Goal: Transaction & Acquisition: Purchase product/service

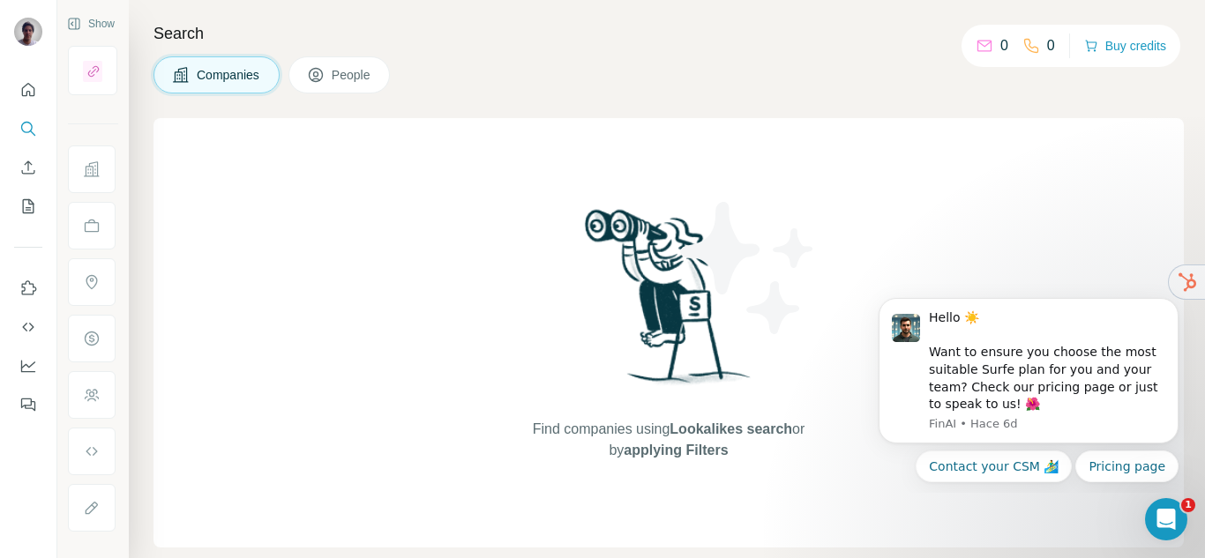
drag, startPoint x: 25, startPoint y: 400, endPoint x: 444, endPoint y: 336, distance: 423.8
click at [444, 336] on div "Show Search Companies People Find companies using Lookalikes search or by apply…" at bounding box center [602, 279] width 1205 height 558
click at [1021, 473] on button "Contact your CSM 🏄‍♂️" at bounding box center [993, 467] width 156 height 32
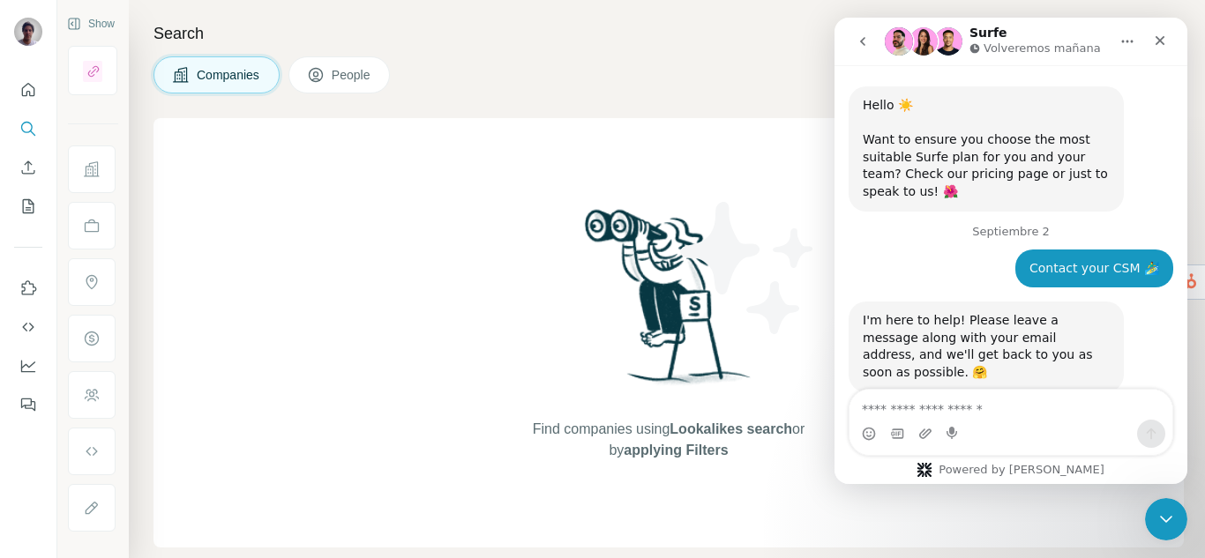
scroll to position [54, 0]
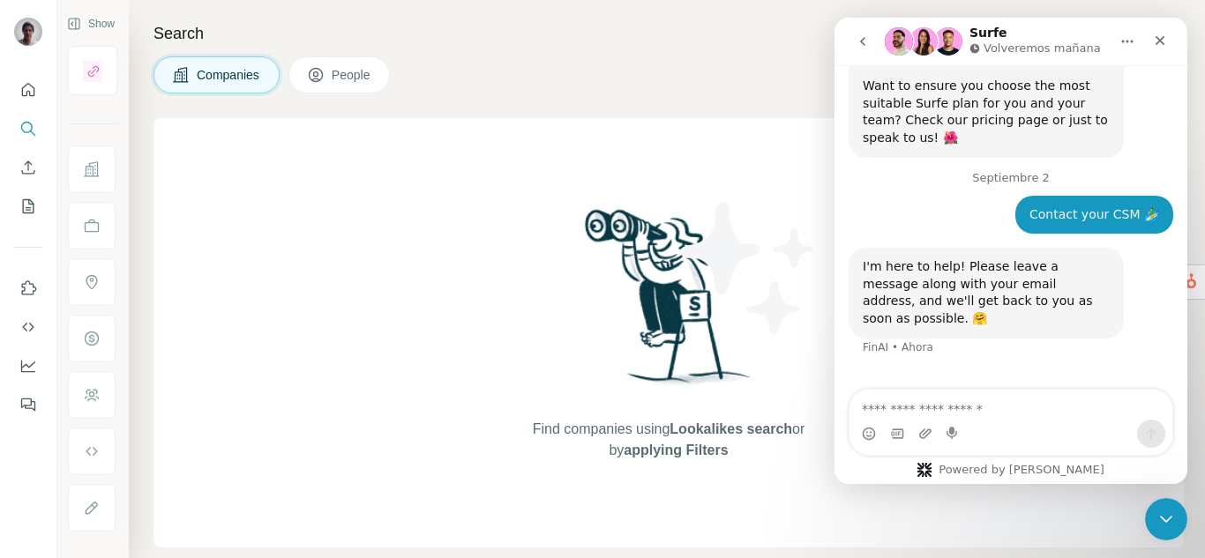
click at [1013, 417] on textarea "Escribe un mensaje..." at bounding box center [1010, 405] width 323 height 30
type textarea "**********"
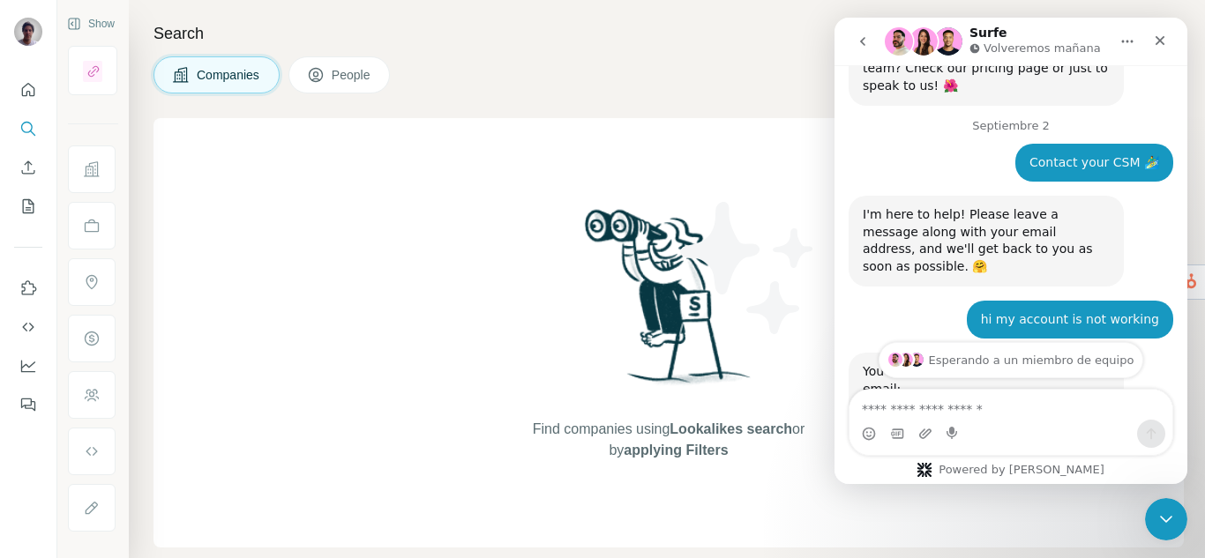
scroll to position [176, 0]
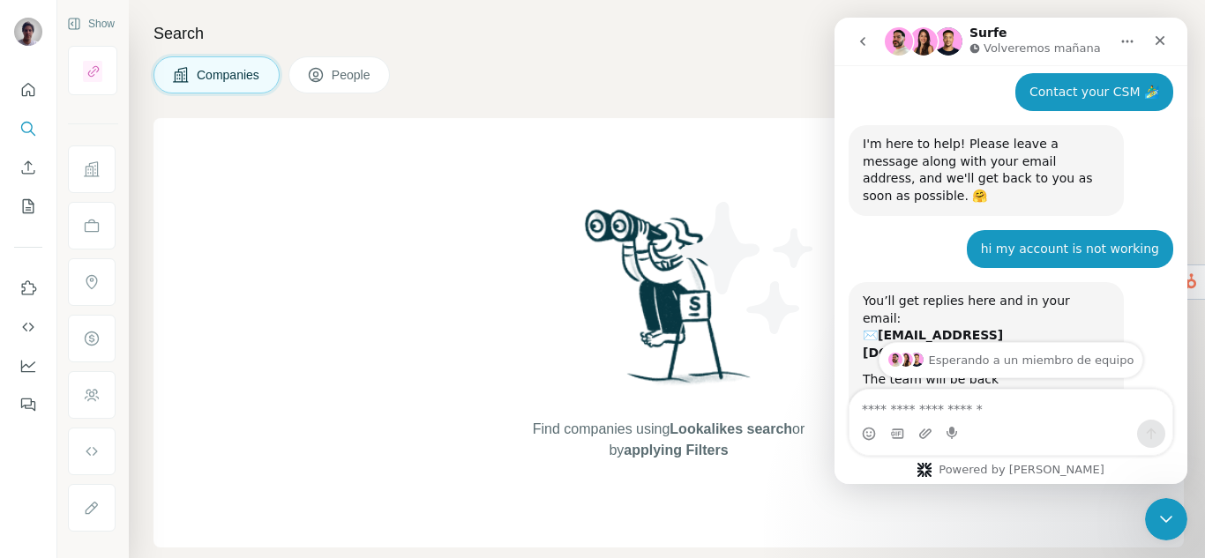
click at [1005, 47] on p "Volveremos mañana" at bounding box center [1041, 49] width 117 height 18
click at [1129, 37] on icon "Inicio" at bounding box center [1127, 41] width 14 height 14
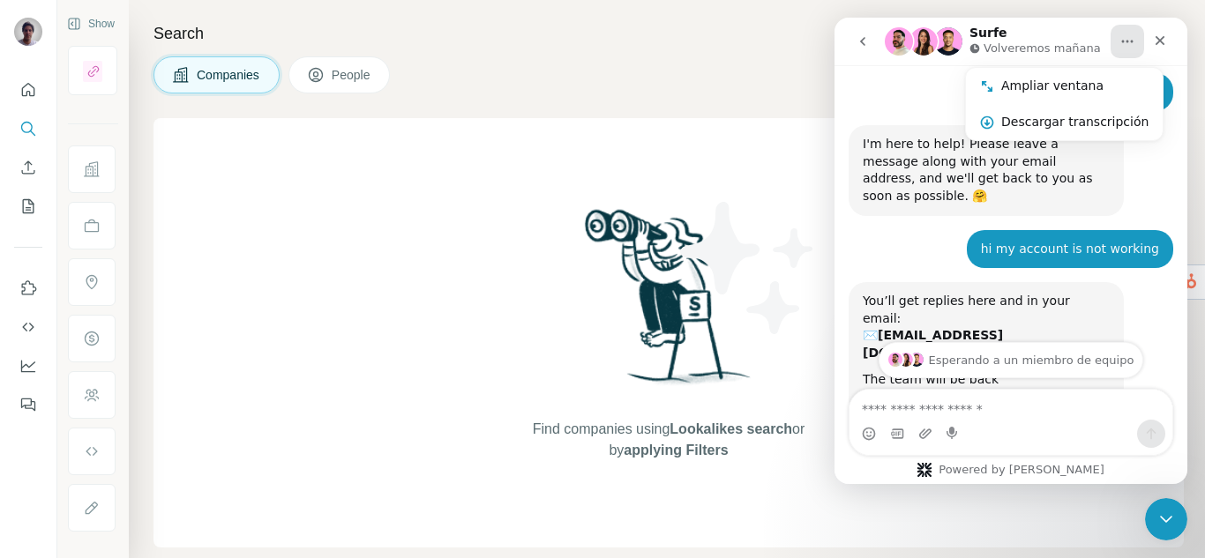
click at [1085, 184] on div "I'm here to help! Please leave a message along with your email address, and we'…" at bounding box center [1010, 177] width 325 height 104
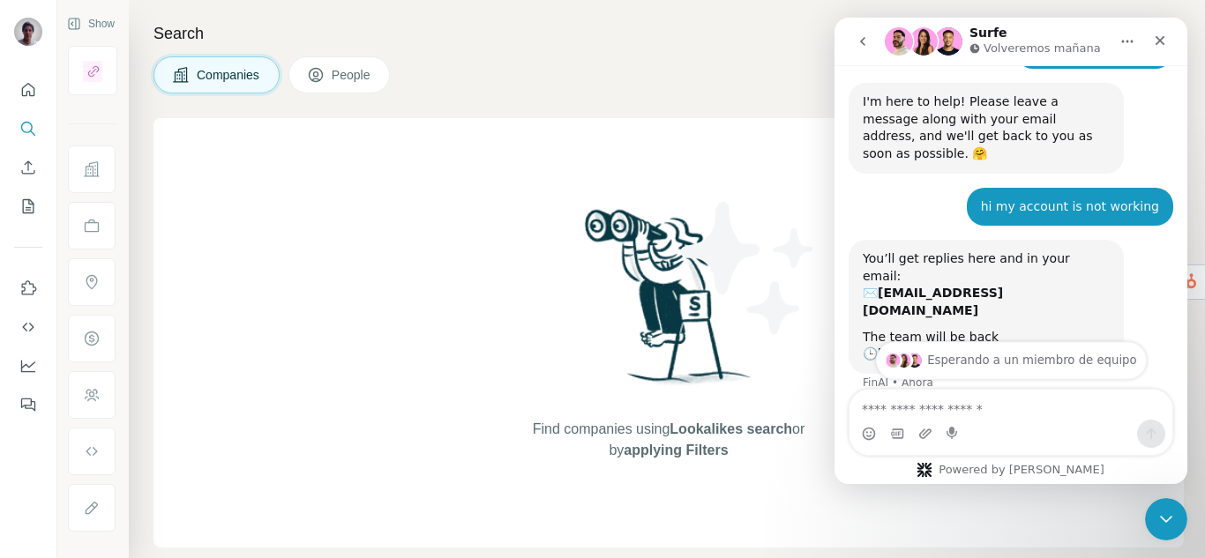
scroll to position [220, 0]
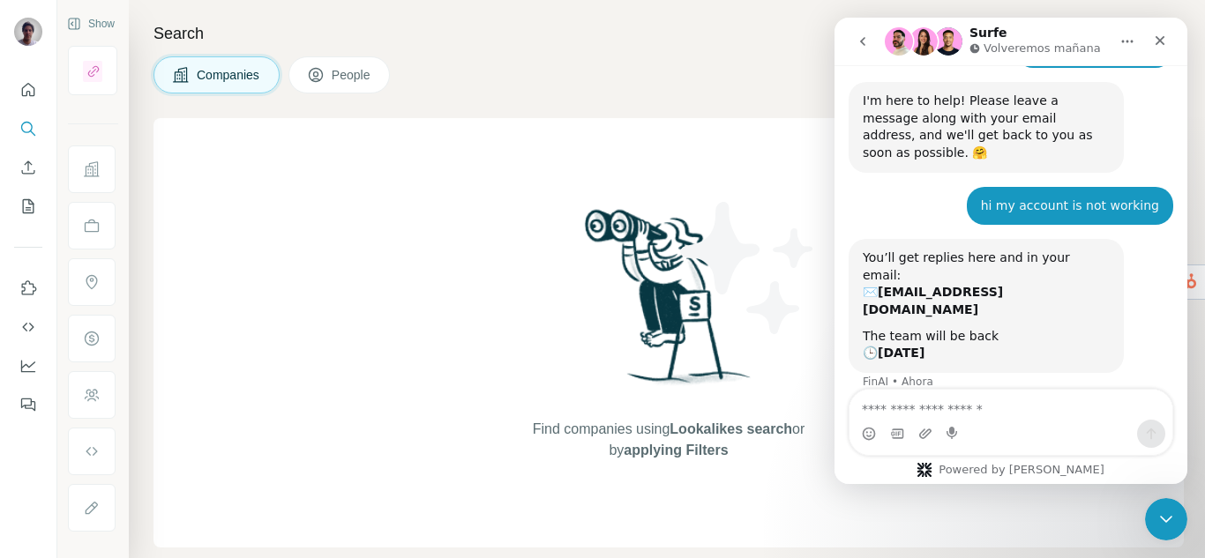
click at [957, 427] on div "Esperando a un miembro de equipo" at bounding box center [1010, 434] width 317 height 14
click at [904, 346] on b "Tomorrow" at bounding box center [900, 353] width 47 height 14
click at [915, 285] on b "[EMAIL_ADDRESS][DOMAIN_NAME]" at bounding box center [932, 301] width 140 height 32
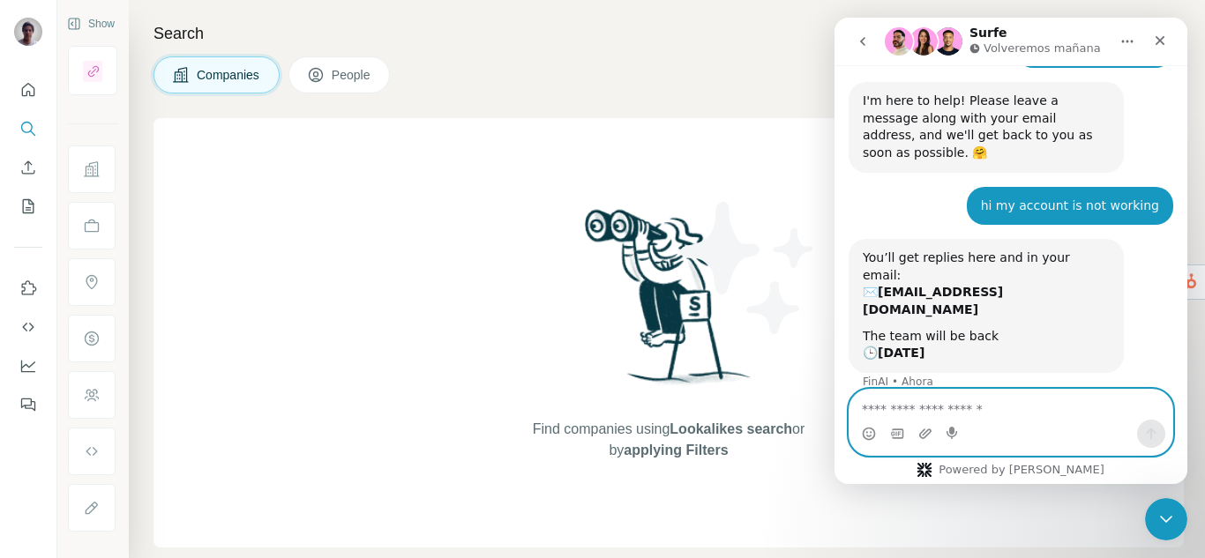
click at [958, 408] on textarea "Escribe un mensaje..." at bounding box center [1010, 405] width 323 height 30
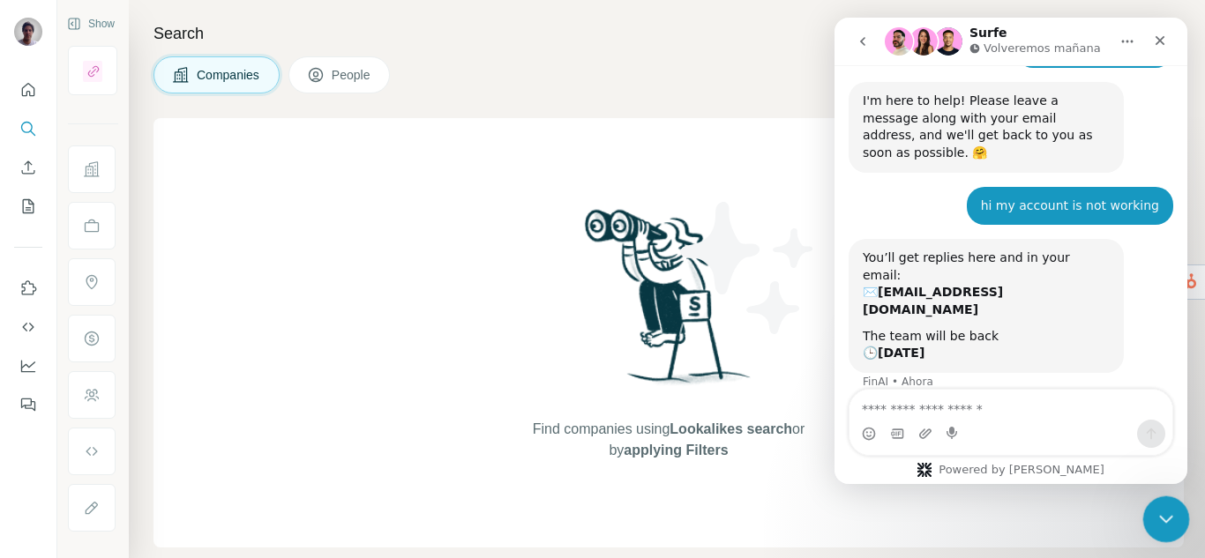
click at [1171, 509] on icon "Cerrar Intercom Messenger" at bounding box center [1163, 516] width 21 height 21
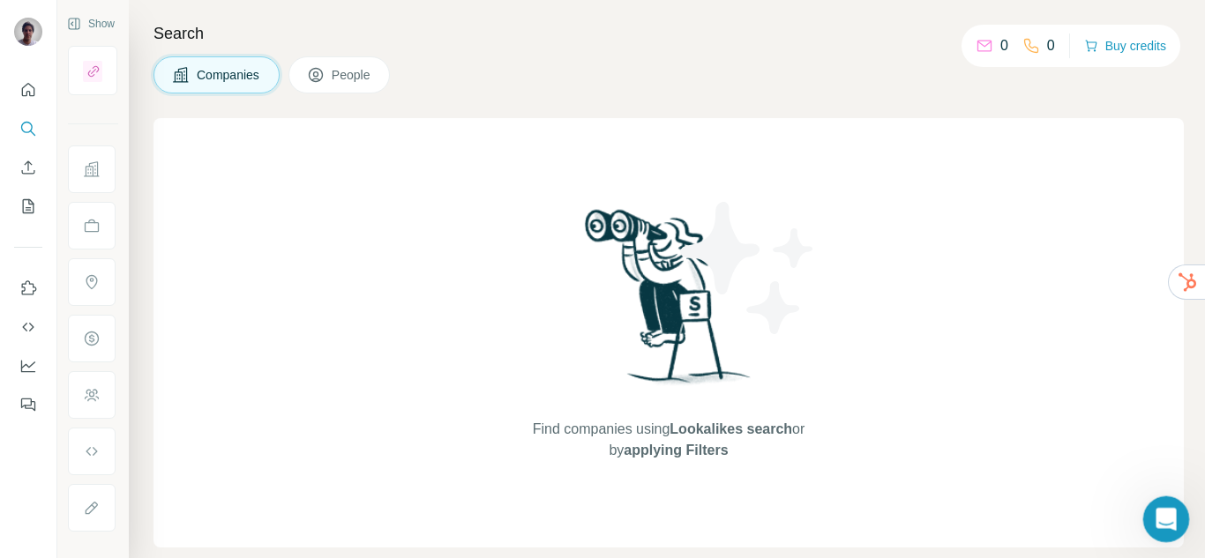
click at [1172, 506] on div "Abrir Intercom Messenger" at bounding box center [1163, 517] width 58 height 58
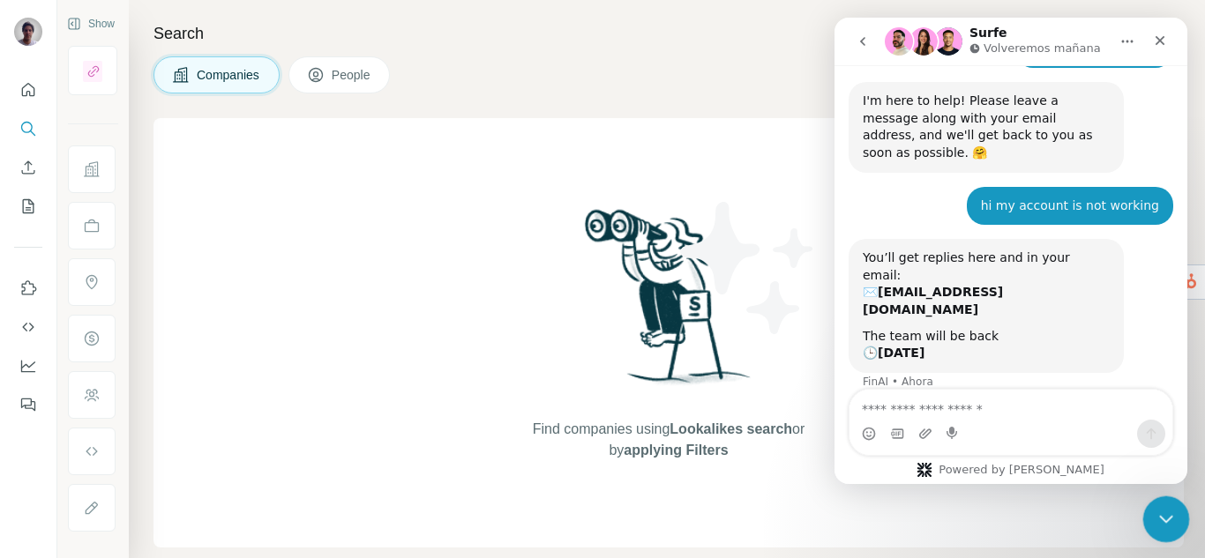
click at [1164, 507] on icon "Cerrar Intercom Messenger" at bounding box center [1163, 516] width 21 height 21
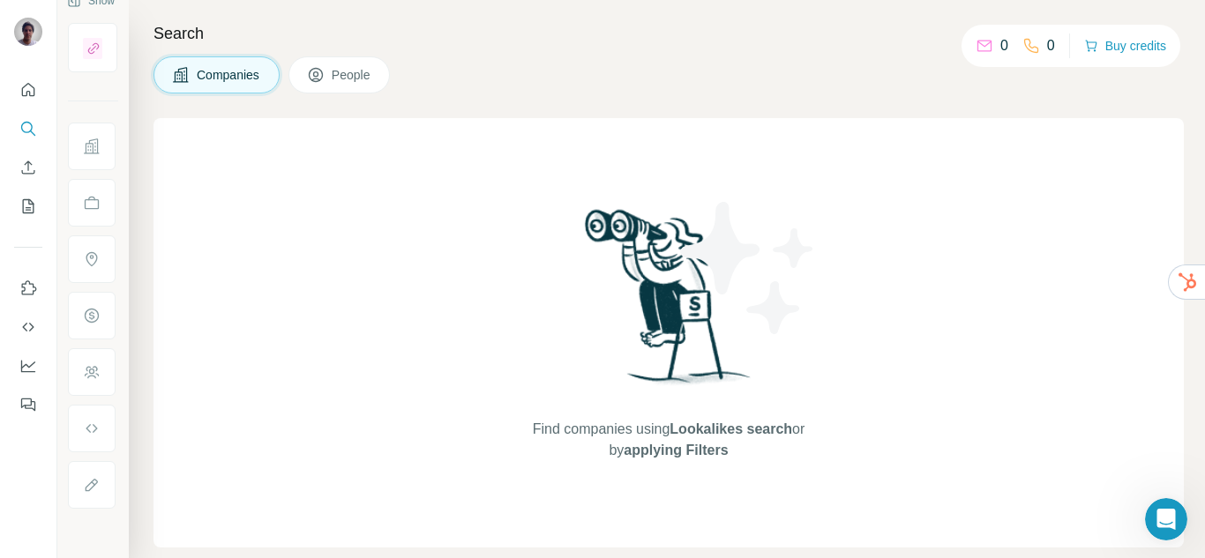
scroll to position [0, 0]
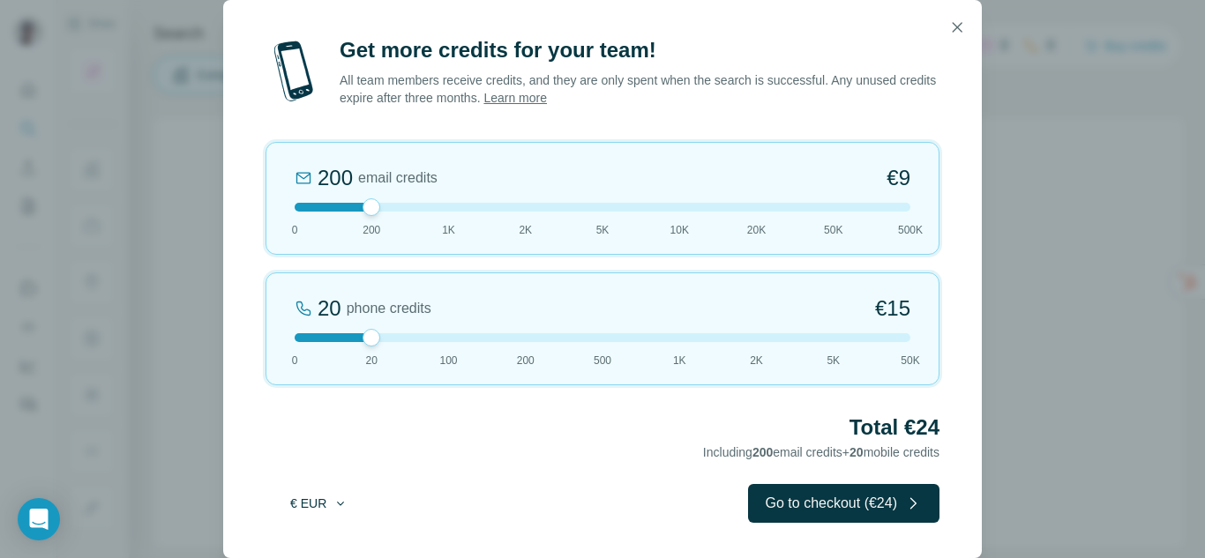
click at [316, 494] on button "€ EUR" at bounding box center [319, 504] width 82 height 32
click at [316, 537] on span "$ USD" at bounding box center [298, 543] width 36 height 18
click at [887, 507] on button "Go to checkout ($24)" at bounding box center [843, 503] width 191 height 39
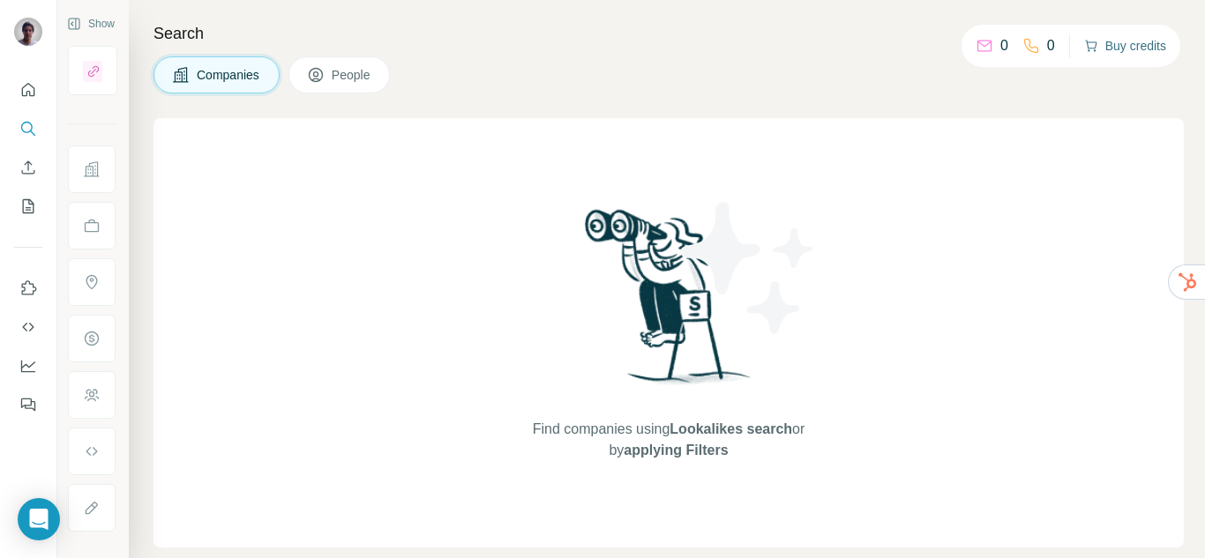
click at [1113, 45] on button "Buy credits" at bounding box center [1125, 46] width 82 height 25
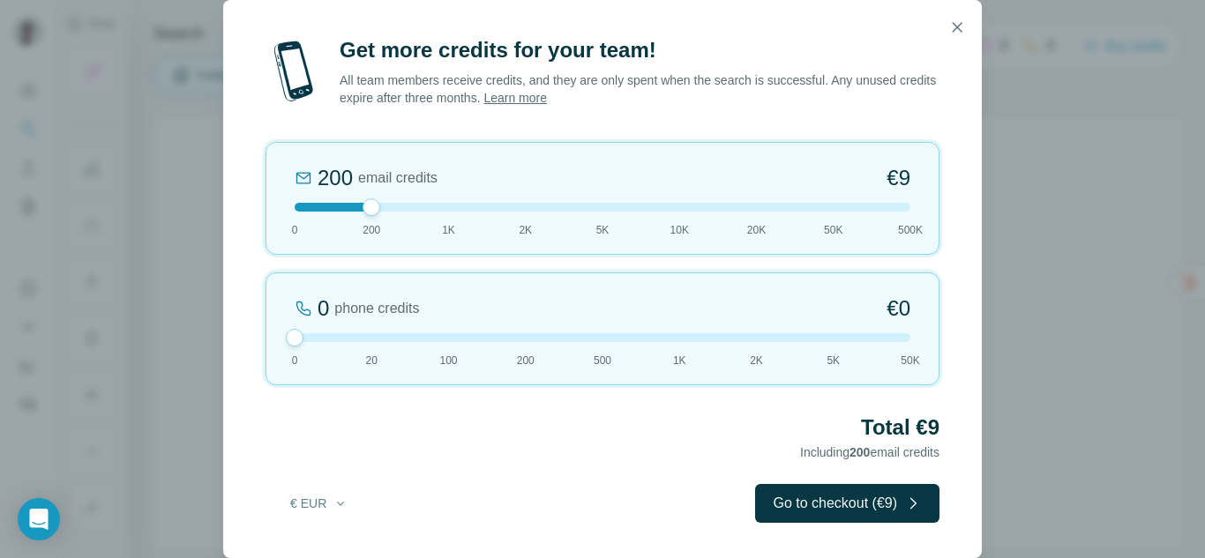
drag, startPoint x: 373, startPoint y: 330, endPoint x: 256, endPoint y: 336, distance: 117.4
click at [220, 302] on div "Get more credits for your team! All team members receive credits, and they are …" at bounding box center [602, 279] width 1205 height 558
click at [322, 503] on button "€ EUR" at bounding box center [319, 504] width 82 height 32
click at [295, 527] on div "$ USD" at bounding box center [354, 543] width 169 height 32
click at [801, 517] on button "Go to checkout ($9)" at bounding box center [847, 503] width 184 height 39
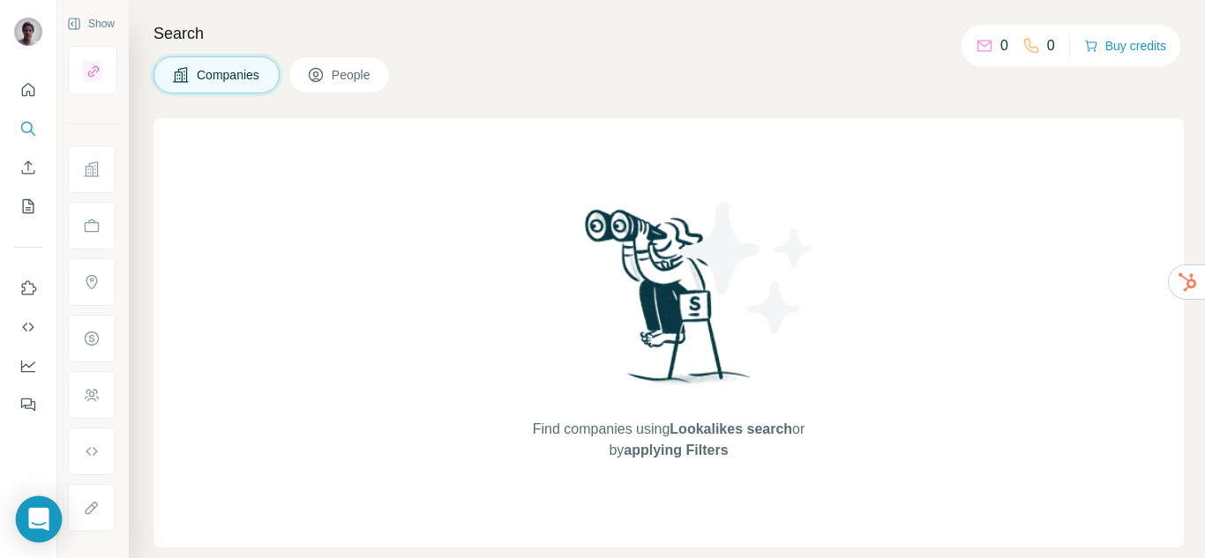
click at [43, 509] on div "Open Intercom Messenger" at bounding box center [39, 519] width 47 height 47
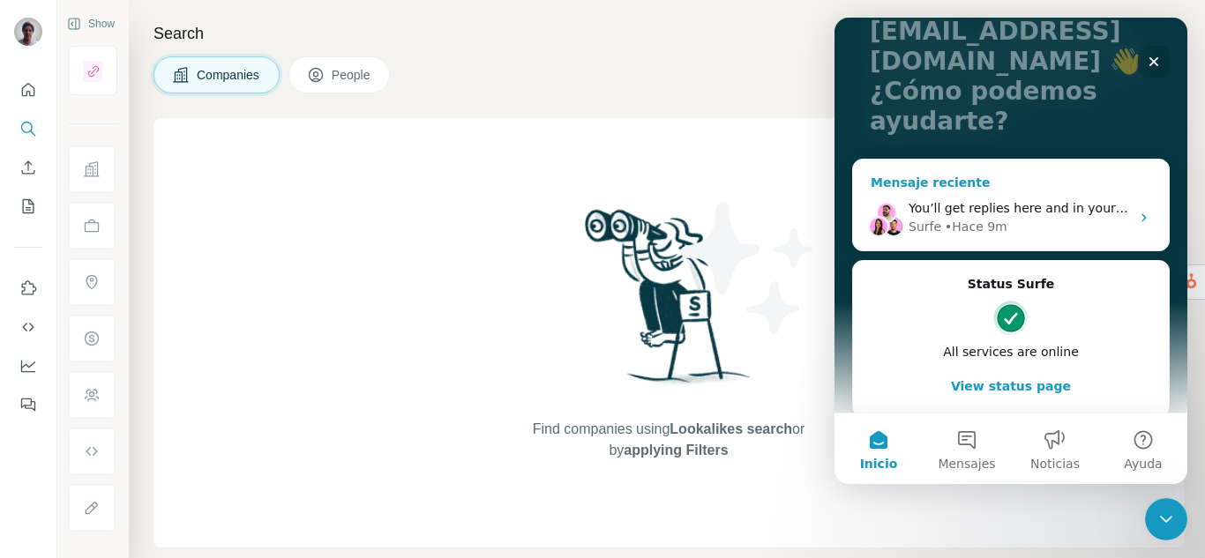
scroll to position [176, 0]
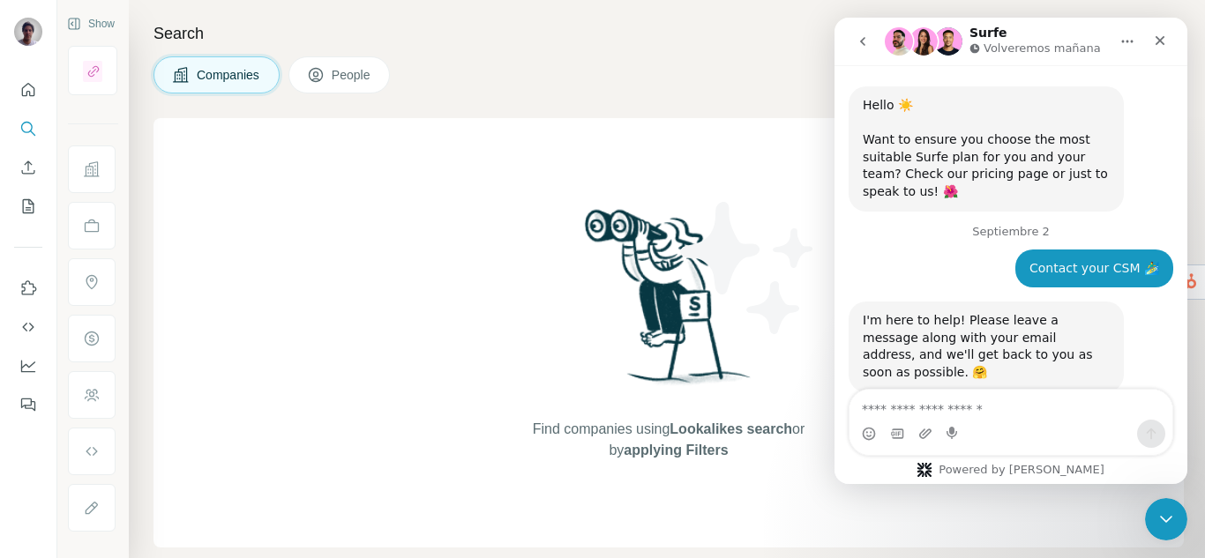
scroll to position [220, 0]
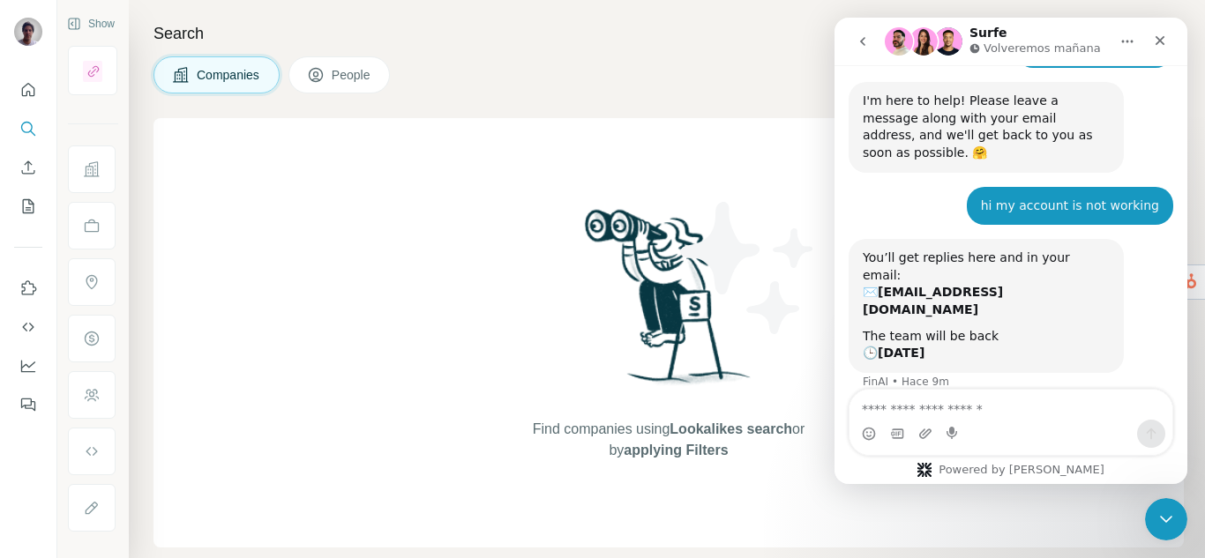
click at [968, 328] on div "The team will be back 🕒 Tomorrow" at bounding box center [985, 345] width 247 height 34
click at [904, 346] on b "Tomorrow" at bounding box center [900, 353] width 47 height 14
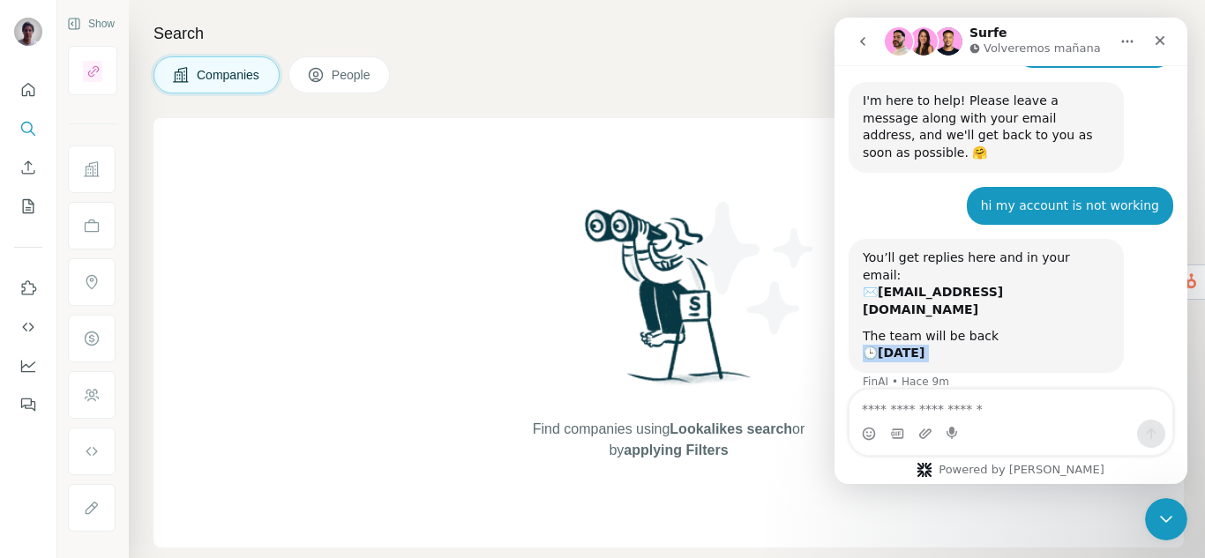
click at [885, 346] on b "Tomorrow" at bounding box center [900, 353] width 47 height 14
click at [870, 328] on div "The team will be back 🕒 Tomorrow" at bounding box center [985, 345] width 247 height 34
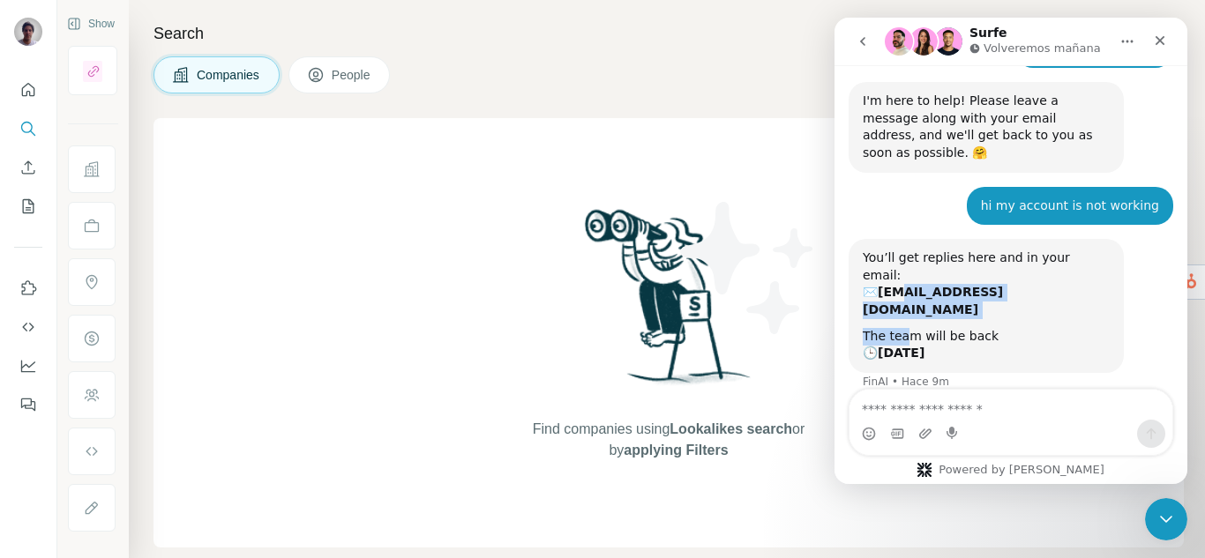
click at [900, 250] on div "You’ll get replies here and in your email: ✉️ catalina.pompei@insite-la.com The…" at bounding box center [985, 306] width 247 height 113
click at [900, 285] on b "[EMAIL_ADDRESS][DOMAIN_NAME]" at bounding box center [932, 301] width 140 height 32
click at [1156, 42] on icon "Cerrar" at bounding box center [1160, 41] width 14 height 14
